Goal: Transaction & Acquisition: Purchase product/service

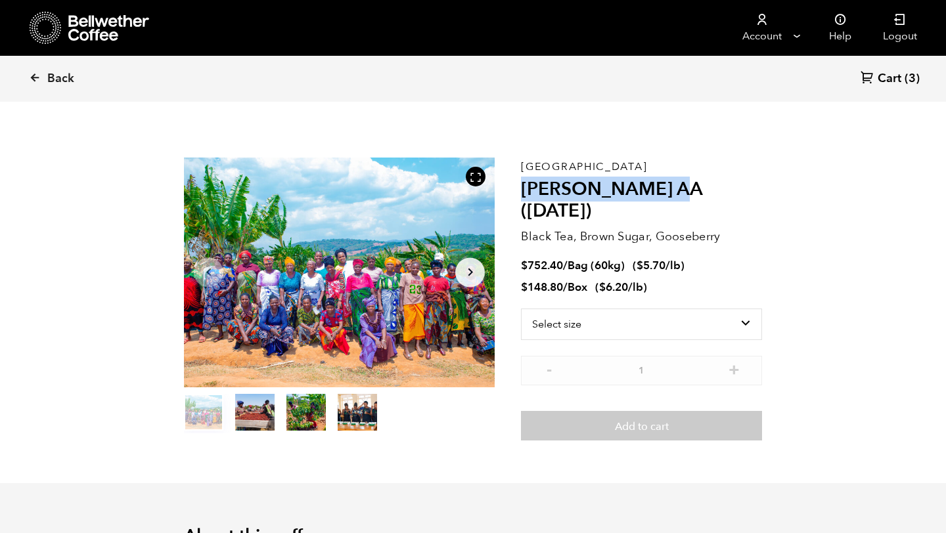
scroll to position [572, 562]
click at [885, 72] on span "Cart" at bounding box center [890, 79] width 24 height 16
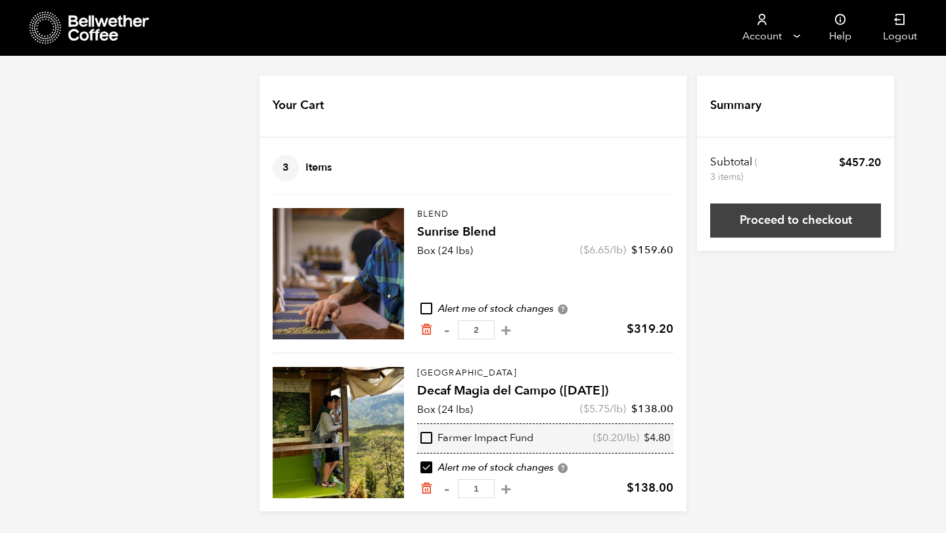
click at [759, 212] on link "Proceed to checkout" at bounding box center [795, 221] width 171 height 34
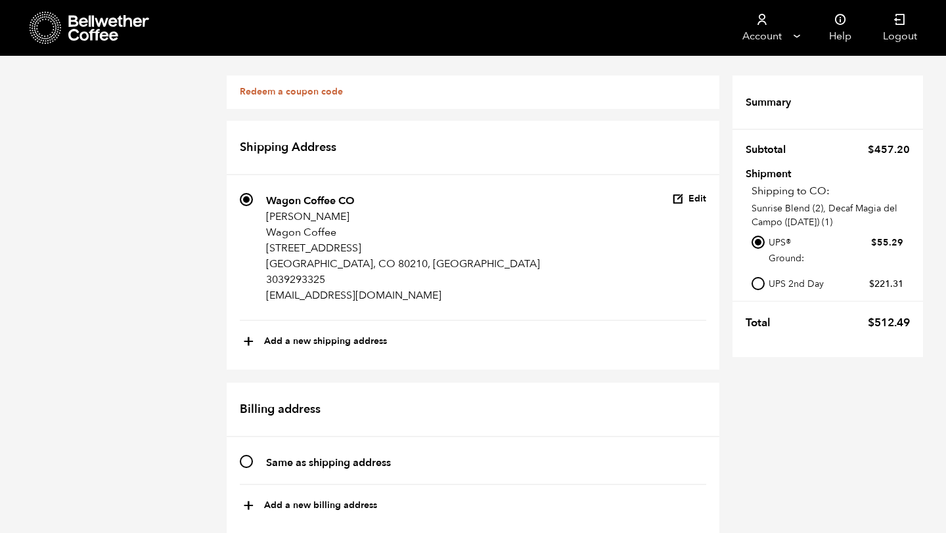
scroll to position [267, 0]
radio input "true"
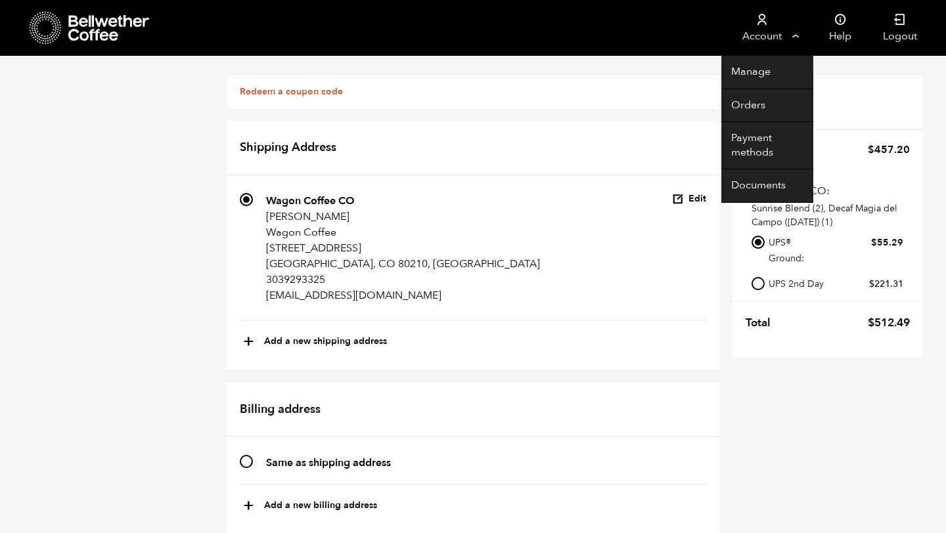
scroll to position [602, 0]
